Goal: Information Seeking & Learning: Find specific page/section

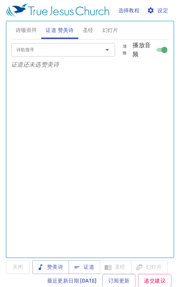
click at [87, 270] on span "证道" at bounding box center [85, 267] width 20 height 9
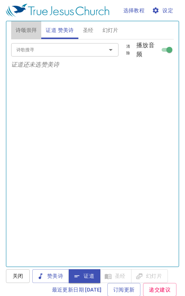
click at [28, 25] on button "诗颂崇拜" at bounding box center [26, 30] width 31 height 18
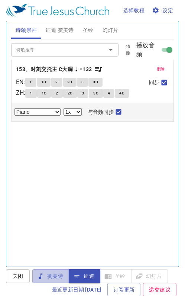
click at [47, 277] on span "赞美诗" at bounding box center [50, 276] width 25 height 9
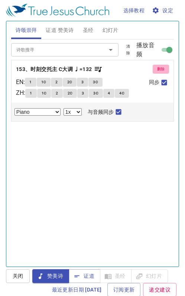
click at [158, 70] on span "删除" at bounding box center [161, 69] width 8 height 7
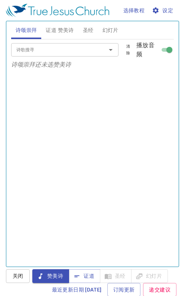
click at [63, 51] on input "诗歌搜寻" at bounding box center [53, 49] width 81 height 9
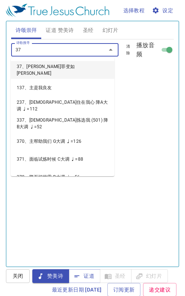
type input "375"
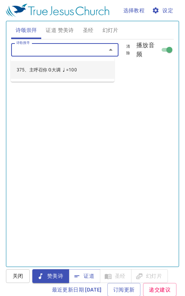
select select "1"
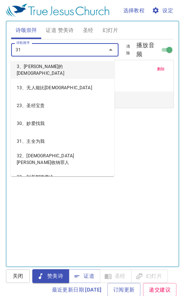
type input "31"
click at [97, 244] on div "诗歌搜寻 31 诗歌搜寻 清除 播放音频 删除 375、主呼召你 G大调 ♩=100 1 2 3 Piano 0.6x 0.7x 0.8x 0.9x 1x 1…" at bounding box center [92, 149] width 163 height 221
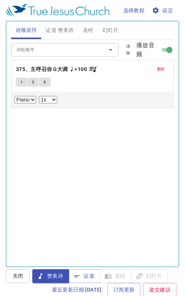
click at [23, 51] on input "诗歌搜寻" at bounding box center [53, 49] width 81 height 9
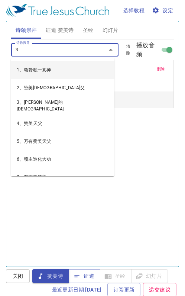
type input "3"
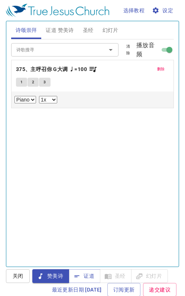
click at [23, 50] on input "诗歌搜寻" at bounding box center [53, 49] width 81 height 9
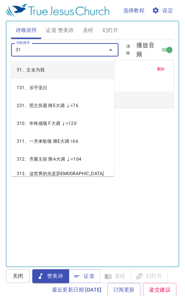
type input "313"
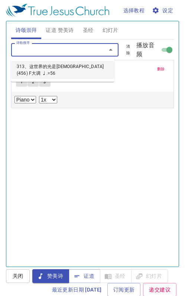
select select "1"
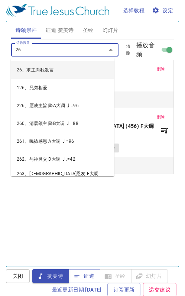
type input "263"
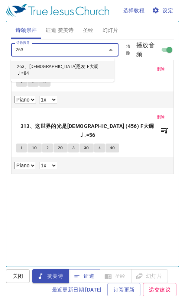
select select "1"
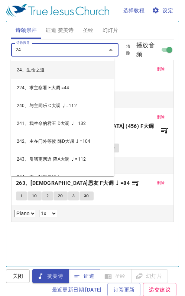
type input "249"
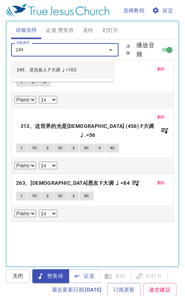
select select "1"
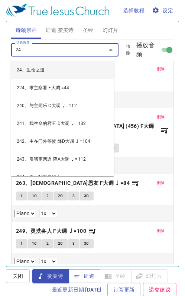
type input "245"
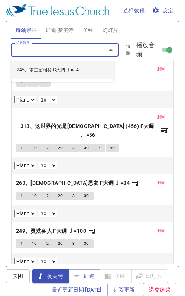
select select "1"
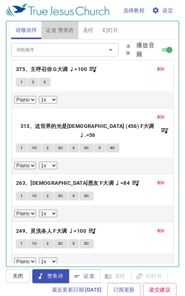
click at [67, 29] on span "证道 赞美诗" at bounding box center [60, 30] width 28 height 9
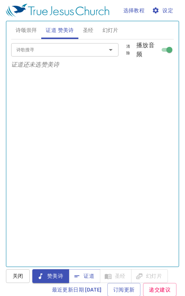
click at [87, 277] on span "证道" at bounding box center [85, 276] width 20 height 9
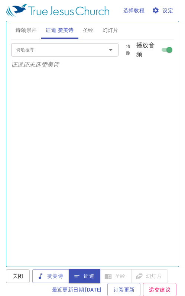
click at [25, 30] on span "诗颂崇拜" at bounding box center [27, 30] width 22 height 9
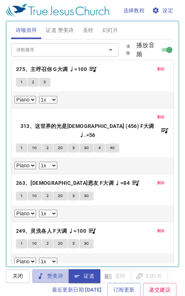
click at [52, 279] on span "赞美诗" at bounding box center [50, 276] width 25 height 9
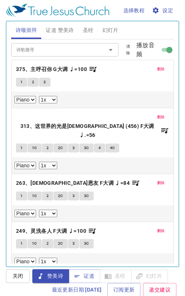
click at [20, 80] on span "1" at bounding box center [21, 82] width 2 height 7
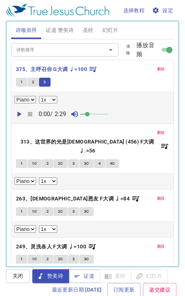
click at [157, 68] on span "删除" at bounding box center [161, 69] width 8 height 7
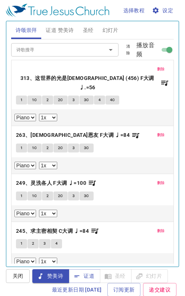
click at [92, 74] on b "313、这世界的光是耶稣 (456) F大调 ♩.=56" at bounding box center [87, 83] width 143 height 18
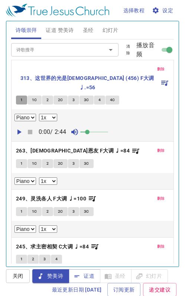
click at [22, 97] on span "1" at bounding box center [21, 100] width 2 height 7
click at [88, 97] on span "3C" at bounding box center [86, 100] width 5 height 7
click at [95, 96] on button "4" at bounding box center [99, 100] width 11 height 9
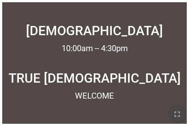
click at [179, 116] on icon "button" at bounding box center [177, 114] width 5 height 5
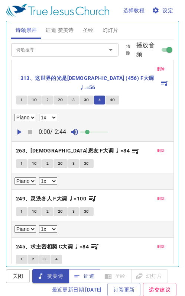
select select "1"
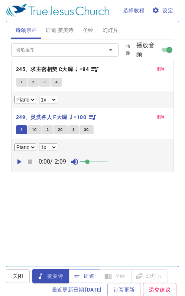
select select "1"
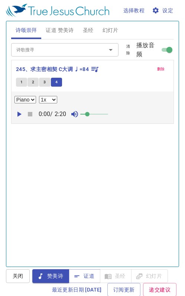
select select "1"
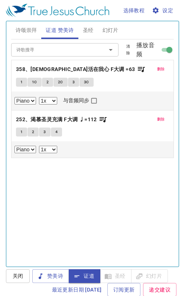
select select "1"
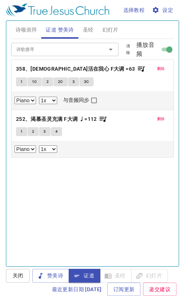
scroll to position [408, 0]
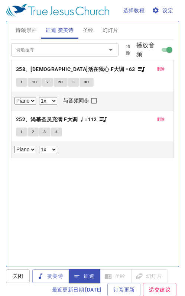
select select "1"
